Goal: Information Seeking & Learning: Find specific fact

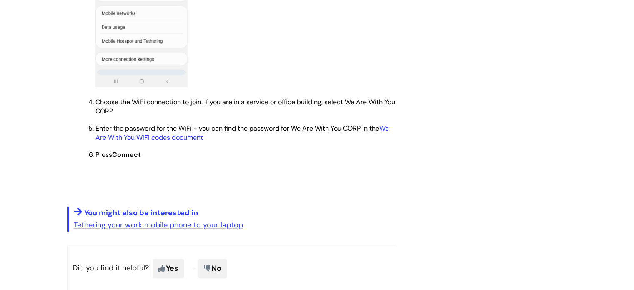
scroll to position [690, 0]
click at [138, 139] on link "We Are With You WiFi codes document" at bounding box center [241, 132] width 293 height 18
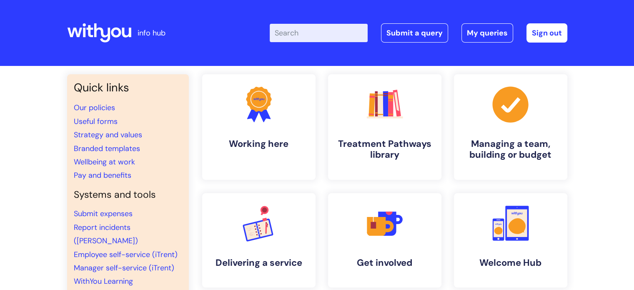
click at [322, 45] on div "Enter your search term here... Search Submit a query My queries Welcome [PERSON…" at bounding box center [379, 32] width 376 height 49
click at [325, 38] on input "Enter your search term here..." at bounding box center [319, 33] width 98 height 18
type input "o"
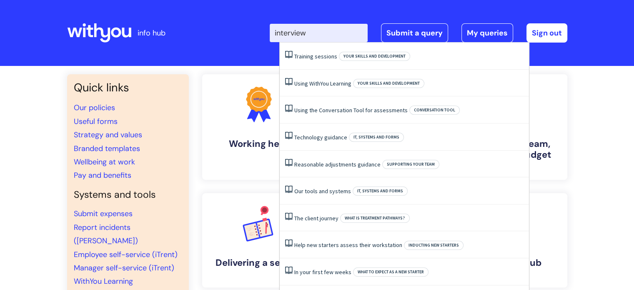
type input "interview"
click button "Search" at bounding box center [0, 0] width 0 height 0
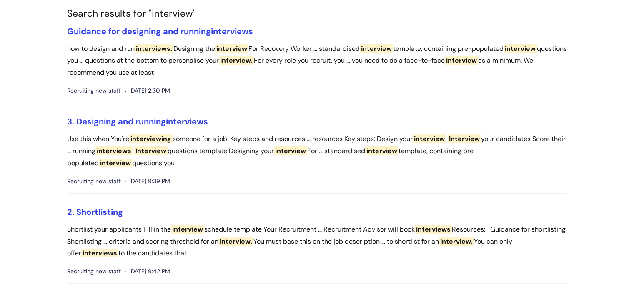
scroll to position [66, 0]
click at [175, 120] on span "interviews" at bounding box center [187, 121] width 42 height 11
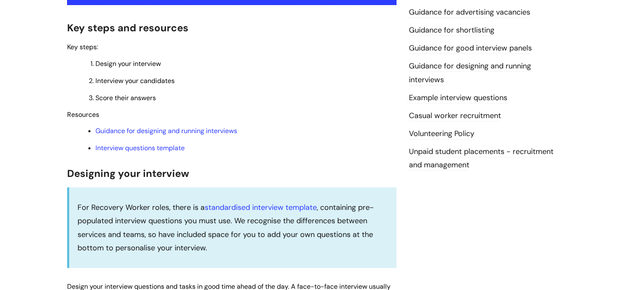
scroll to position [209, 0]
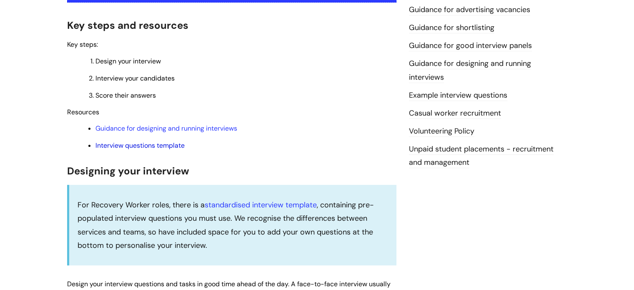
click at [160, 150] on link "Interview questions template" at bounding box center [139, 145] width 89 height 9
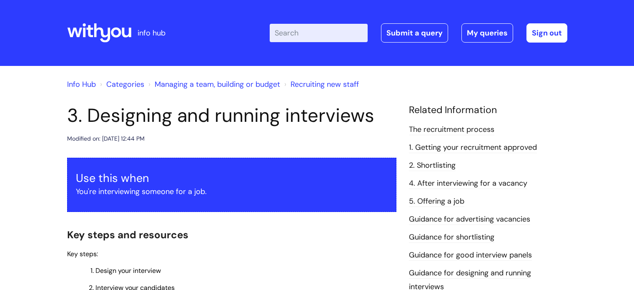
scroll to position [209, 0]
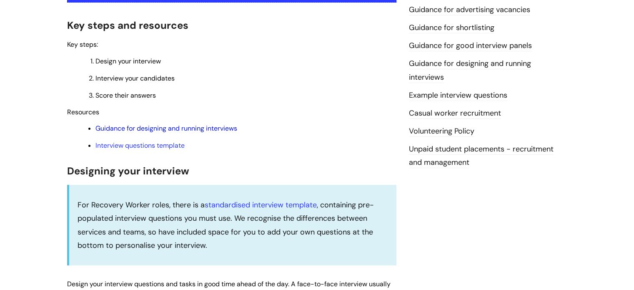
click at [182, 132] on link "Guidance for designing and running interviews" at bounding box center [166, 128] width 142 height 9
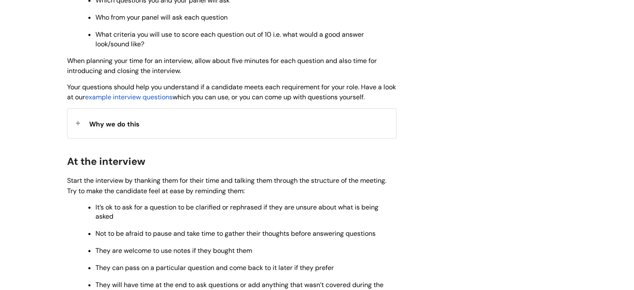
scroll to position [662, 0]
click at [170, 101] on span "example interview questions" at bounding box center [128, 97] width 87 height 9
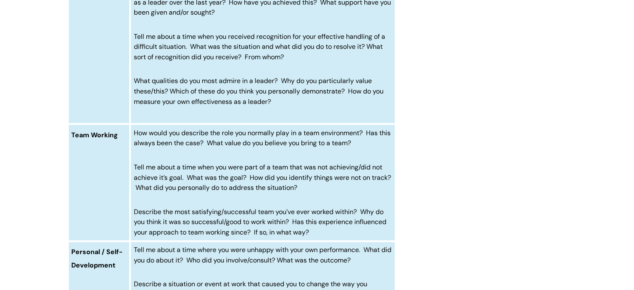
scroll to position [719, 0]
click at [308, 231] on span "Describe the most satisfying/successful team you’ve ever worked within? Why do …" at bounding box center [260, 222] width 252 height 30
drag, startPoint x: 321, startPoint y: 234, endPoint x: 172, endPoint y: 218, distance: 149.9
click at [172, 218] on p "Describe the most satisfying/successful team you’ve ever worked within? Why do …" at bounding box center [263, 221] width 258 height 31
drag, startPoint x: 367, startPoint y: 144, endPoint x: 128, endPoint y: 135, distance: 239.3
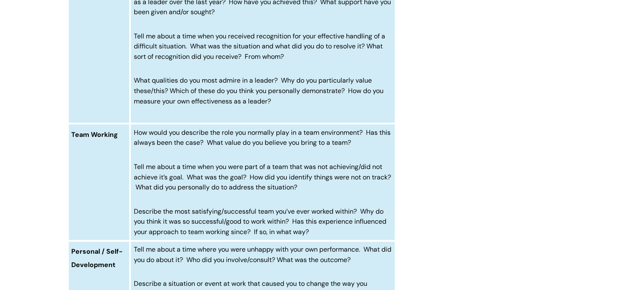
click at [128, 135] on tr "Team Working How would you describe the role you normally play in a team enviro…" at bounding box center [231, 181] width 327 height 117
copy tr "How would you describe the role you normally play in a team environment? Has th…"
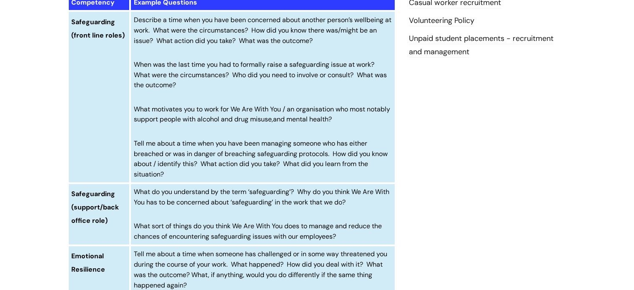
scroll to position [318, 0]
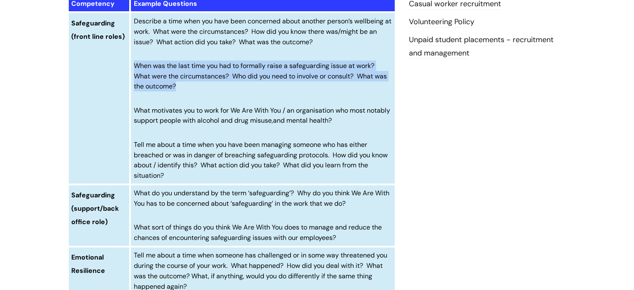
drag, startPoint x: 182, startPoint y: 86, endPoint x: 137, endPoint y: 67, distance: 49.0
click at [137, 67] on p "When was the last time you had to formally raise a safeguarding issue at work? …" at bounding box center [263, 75] width 258 height 31
copy span "When was the last time you had to formally raise a safeguarding issue at work? …"
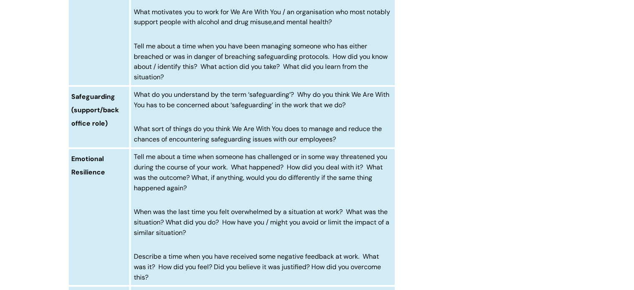
scroll to position [418, 0]
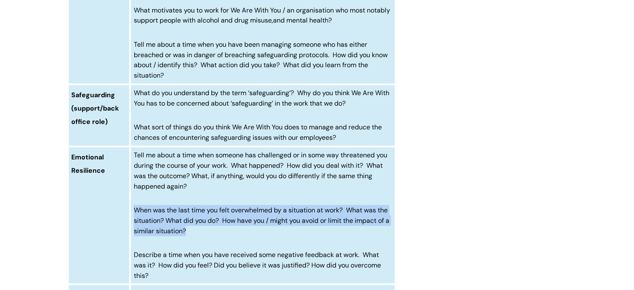
drag, startPoint x: 196, startPoint y: 230, endPoint x: 134, endPoint y: 207, distance: 65.9
click at [134, 207] on p "When was the last time you felt overwhelmed by a situation at work? What was th…" at bounding box center [263, 220] width 258 height 31
copy span "When was the last time you felt overwhelmed by a situation at work? What was th…"
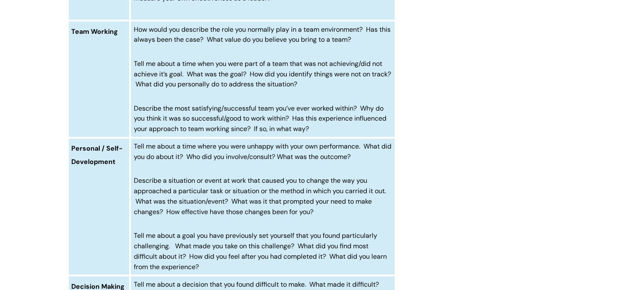
scroll to position [822, 0]
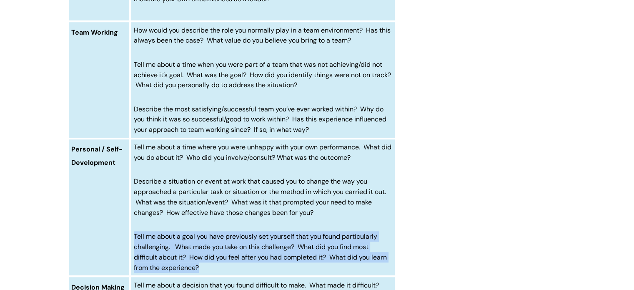
drag, startPoint x: 208, startPoint y: 268, endPoint x: 132, endPoint y: 235, distance: 82.7
click at [132, 235] on td "Tell me about a time where you were unhappy with your own performance. What did…" at bounding box center [262, 206] width 265 height 137
copy span "Tell me about a goal you have previously set yourself that you found particular…"
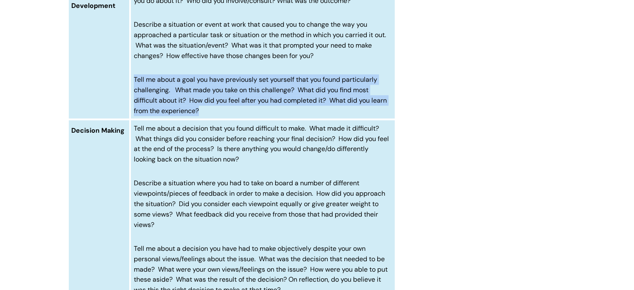
scroll to position [1030, 0]
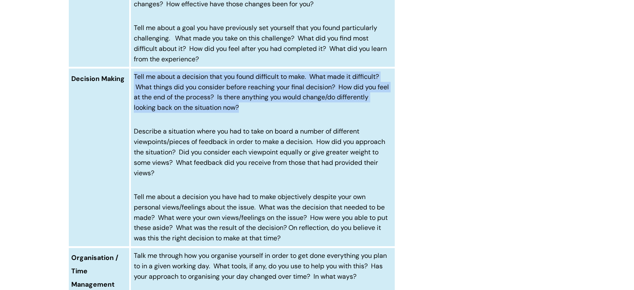
drag, startPoint x: 251, startPoint y: 107, endPoint x: 132, endPoint y: 79, distance: 121.8
click at [132, 79] on td "Tell me about a decision that you found difficult to make. What made it difficu…" at bounding box center [262, 156] width 265 height 179
copy span "Tell me about a decision that you found difficult to make. What made it difficu…"
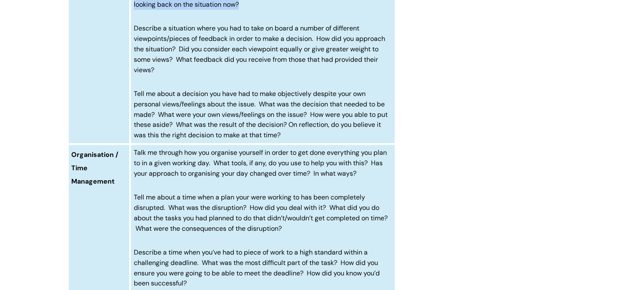
scroll to position [1133, 0]
drag, startPoint x: 366, startPoint y: 178, endPoint x: 132, endPoint y: 151, distance: 236.1
click at [132, 151] on td "Talk me through how you organise yourself in order to get done everything you p…" at bounding box center [262, 217] width 265 height 148
copy span "Talk me through how you organise yourself in order to get done everything you p…"
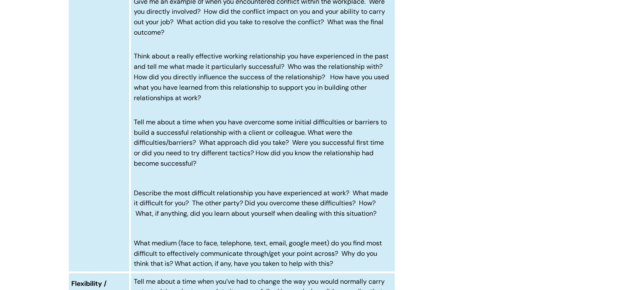
scroll to position [1476, 0]
drag, startPoint x: 382, startPoint y: 224, endPoint x: 134, endPoint y: 206, distance: 248.9
click at [134, 206] on p "Describe the most difficult relationship you have experienced at work? What mad…" at bounding box center [263, 202] width 258 height 31
drag, startPoint x: 345, startPoint y: 275, endPoint x: 132, endPoint y: 252, distance: 214.4
click at [132, 252] on td "Tell me about a time when you’ve encountered difficulty in communicating with s…" at bounding box center [262, 110] width 265 height 324
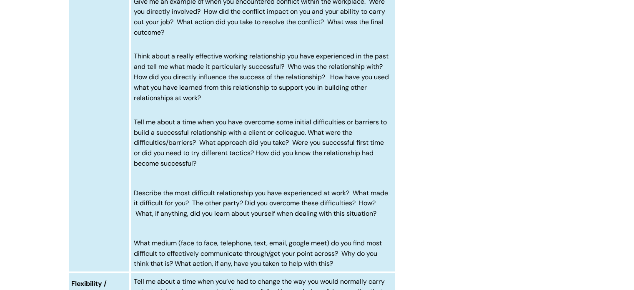
copy span "What medium (face to face, telephone, text, email, google meet) do you find mos…"
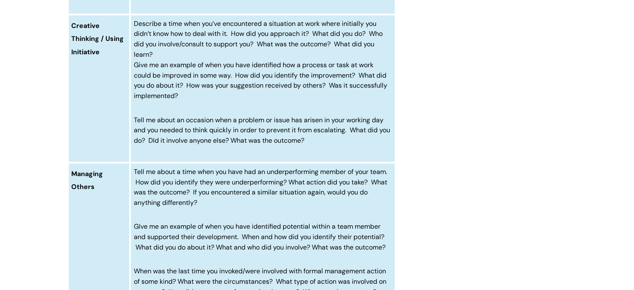
scroll to position [1936, 0]
drag, startPoint x: 327, startPoint y: 157, endPoint x: 132, endPoint y: 135, distance: 196.3
click at [132, 135] on td "Describe a time when you’ve encountered a situation at work where initially you…" at bounding box center [262, 89] width 265 height 148
copy span
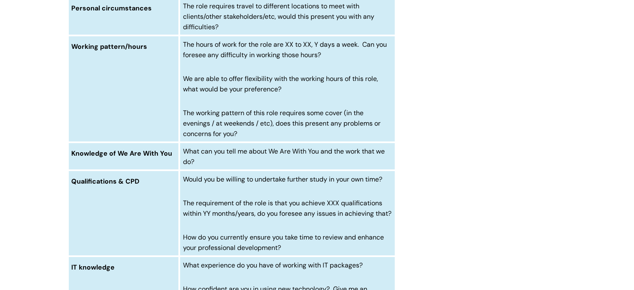
scroll to position [2921, 0]
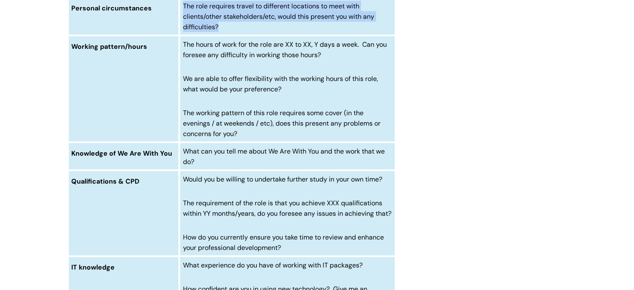
drag, startPoint x: 232, startPoint y: 38, endPoint x: 174, endPoint y: 21, distance: 60.4
click at [174, 21] on tr "Personal circumstances The role requires travel to different locations to meet …" at bounding box center [231, 16] width 327 height 38
copy tr "The role requires travel to different locations to meet with clients/other stak…"
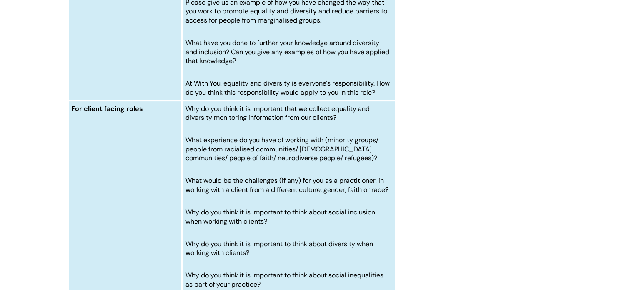
scroll to position [3381, 0]
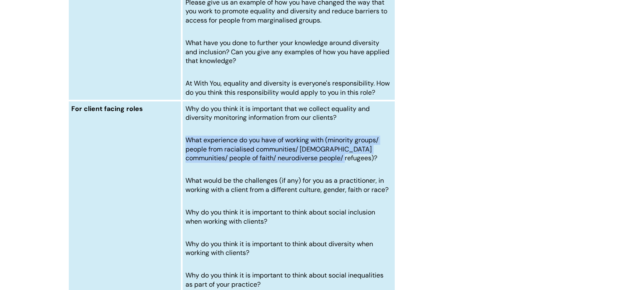
drag, startPoint x: 341, startPoint y: 181, endPoint x: 188, endPoint y: 165, distance: 154.2
click at [188, 162] on p "What experience do you have of working with (minority groups/ people from racia…" at bounding box center [288, 148] width 206 height 27
copy span "What experience do you have of working with (minority groups/ people from racia…"
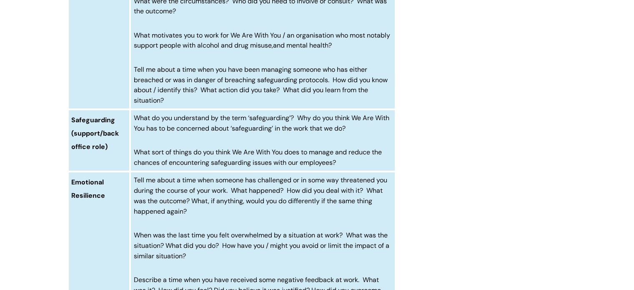
scroll to position [393, 0]
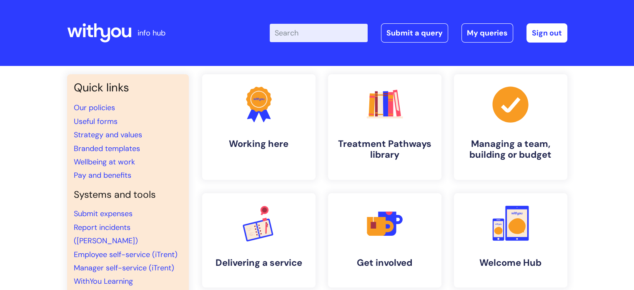
click at [330, 30] on input "Enter your search term here..." at bounding box center [319, 33] width 98 height 18
type input "interview"
click button "Search" at bounding box center [0, 0] width 0 height 0
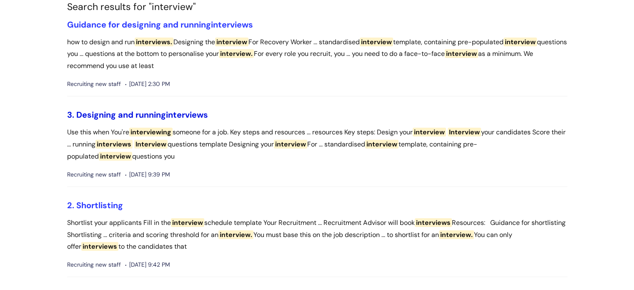
scroll to position [73, 0]
click at [188, 117] on span "interviews" at bounding box center [187, 114] width 42 height 11
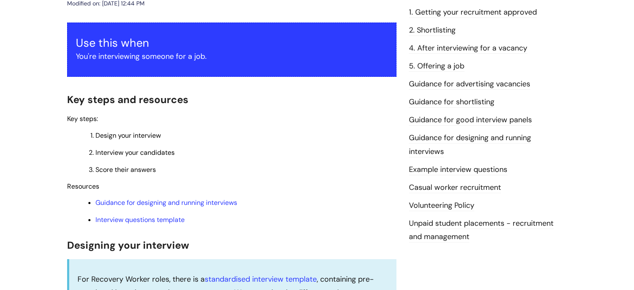
scroll to position [135, 0]
click at [150, 220] on link "Interview questions template" at bounding box center [139, 219] width 89 height 9
